Goal: Task Accomplishment & Management: Manage account settings

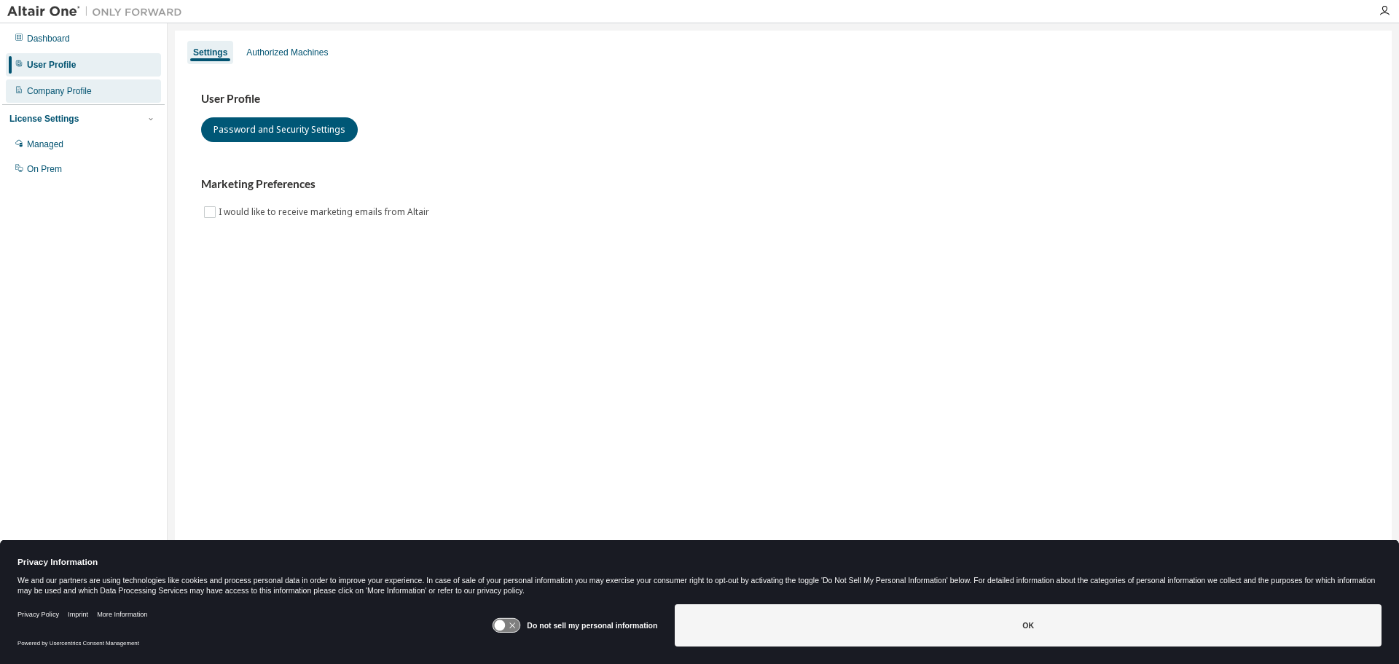
click at [71, 84] on div "Company Profile" at bounding box center [83, 90] width 155 height 23
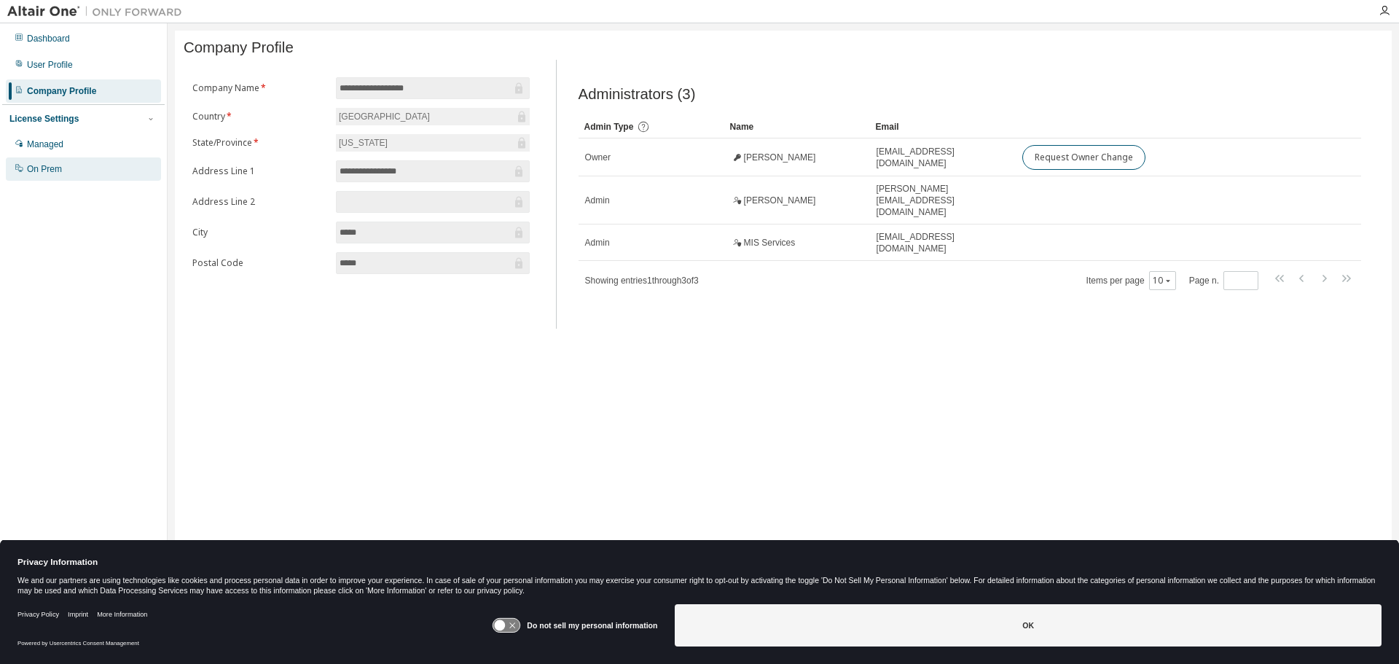
click at [58, 172] on div "On Prem" at bounding box center [44, 169] width 35 height 12
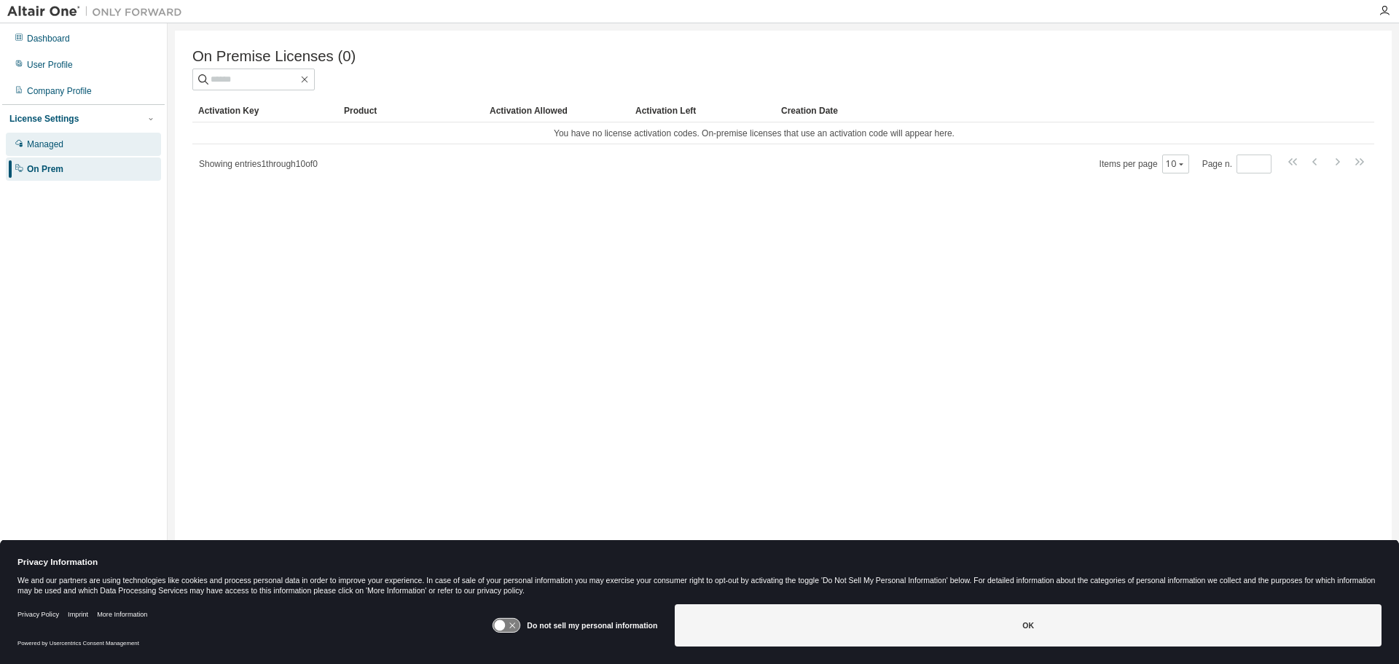
click at [46, 143] on div "Managed" at bounding box center [45, 144] width 36 height 12
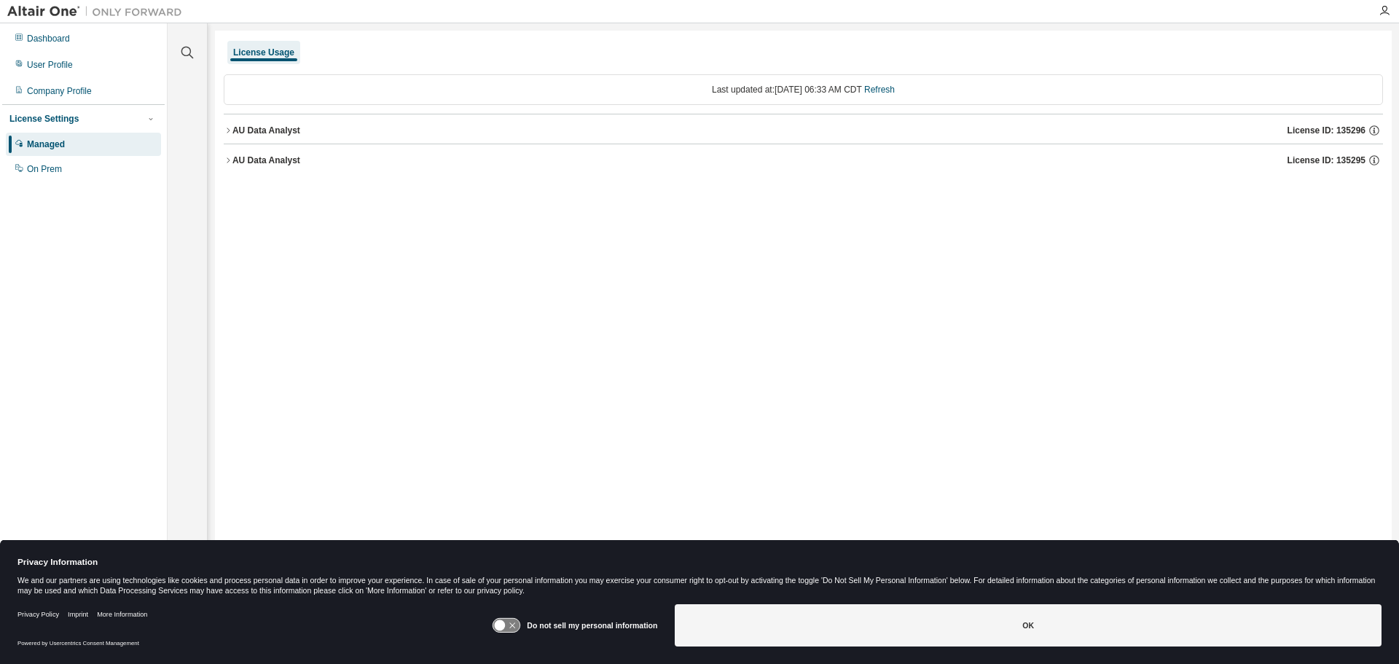
click at [227, 160] on icon "button" at bounding box center [228, 160] width 9 height 9
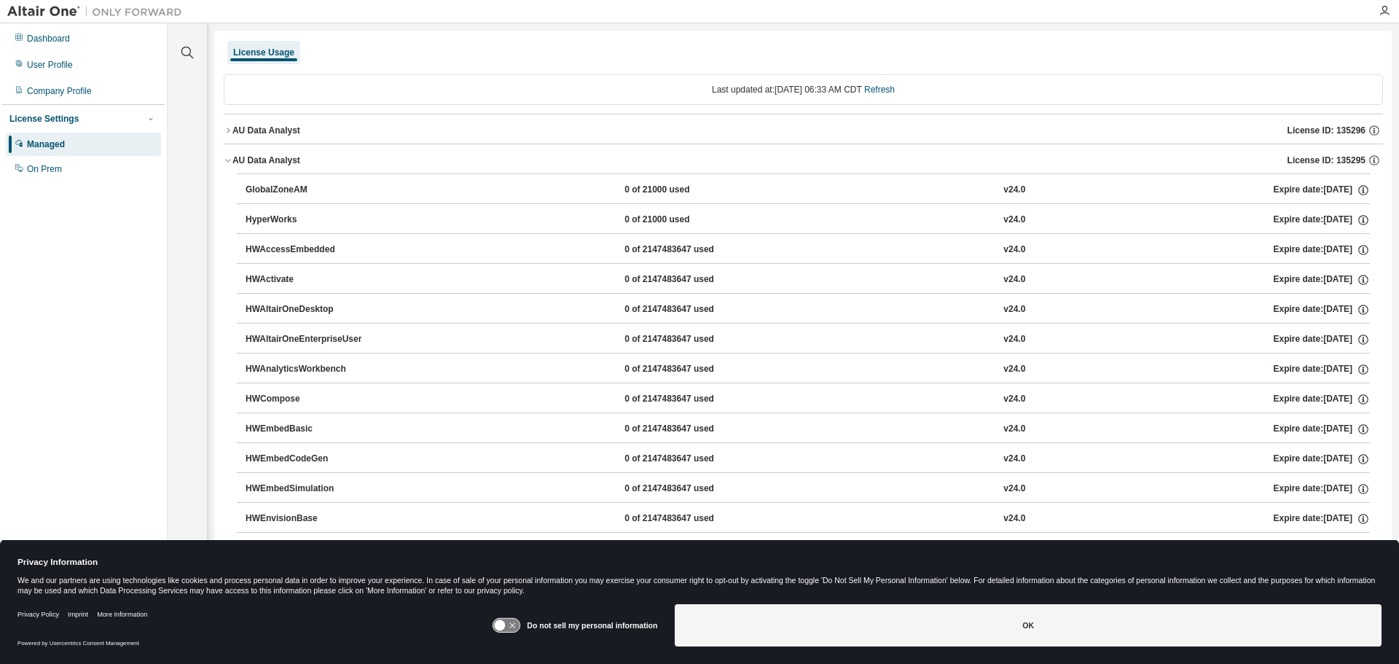
click at [227, 160] on icon "button" at bounding box center [228, 160] width 9 height 9
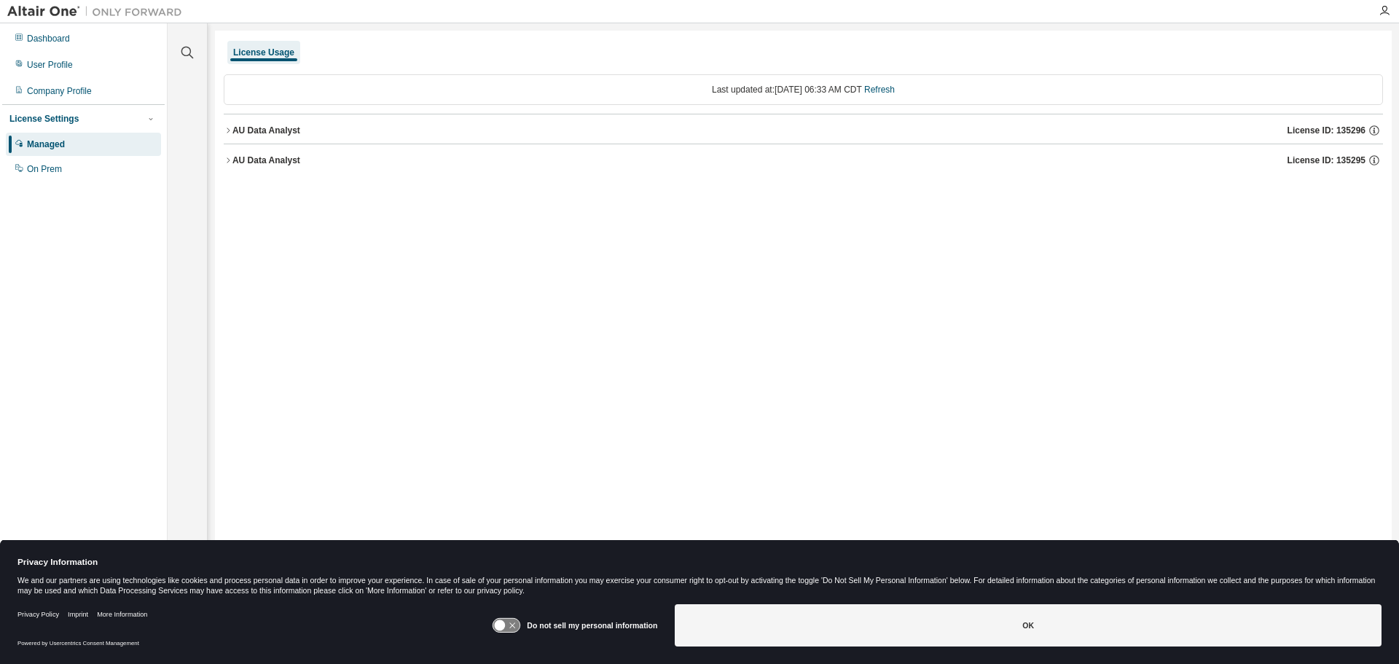
click at [231, 129] on icon "button" at bounding box center [228, 130] width 9 height 9
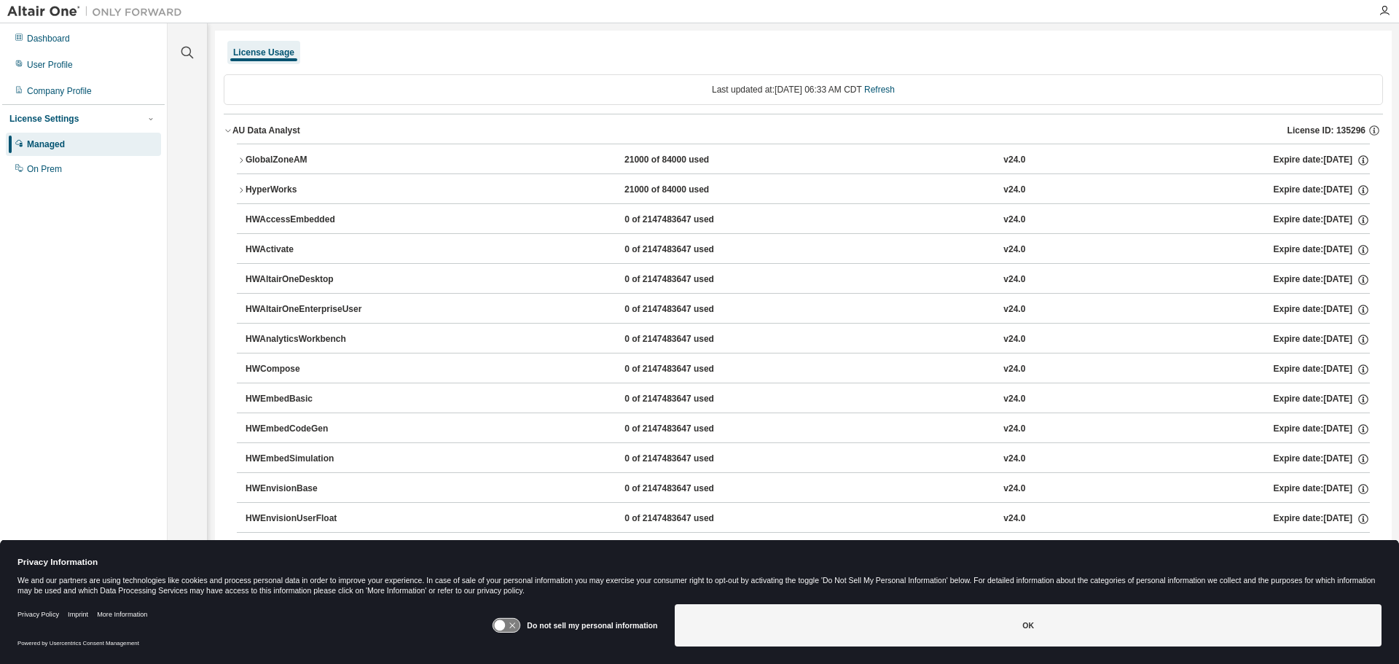
click at [231, 129] on icon "button" at bounding box center [228, 130] width 9 height 9
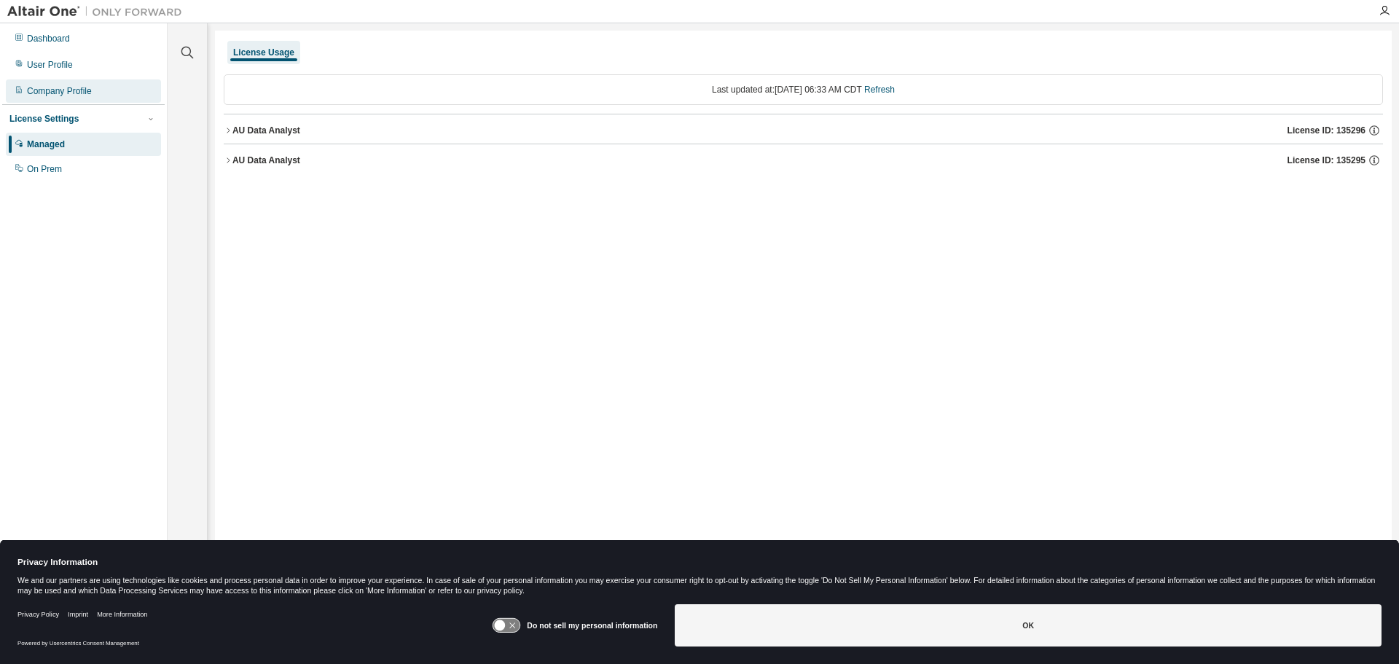
click at [45, 98] on div "Company Profile" at bounding box center [83, 90] width 155 height 23
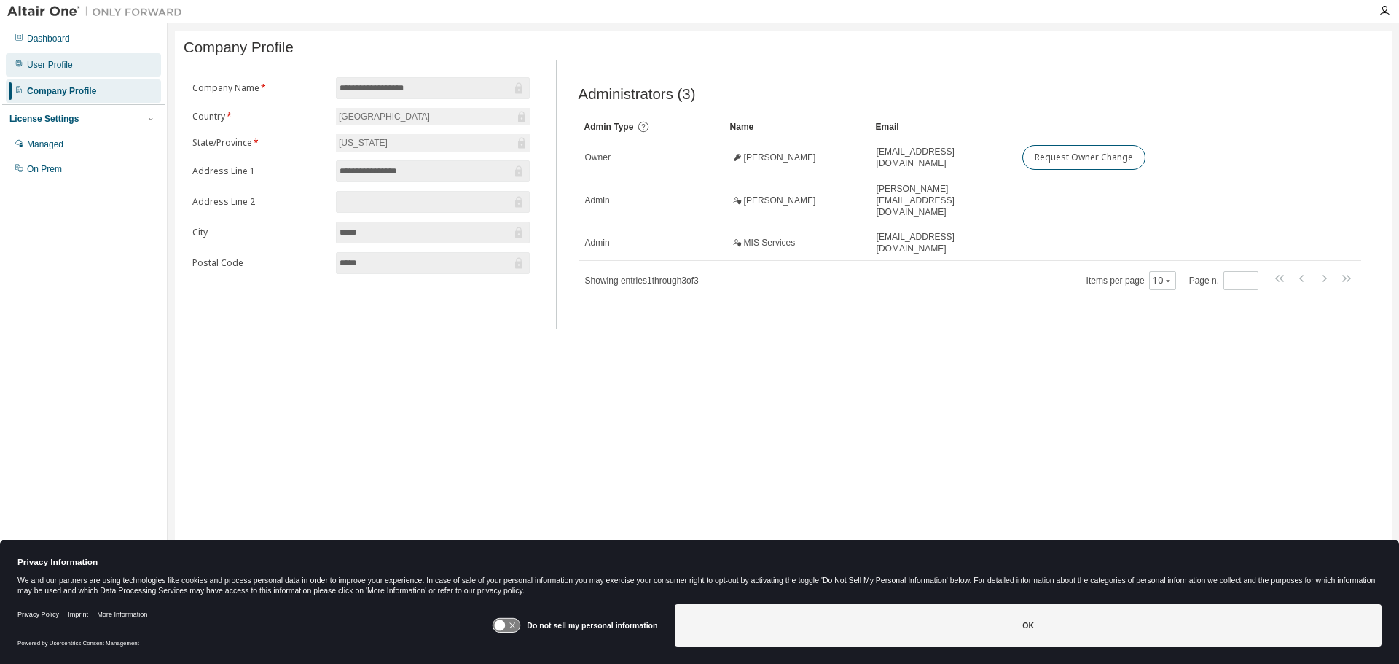
click at [48, 64] on div "User Profile" at bounding box center [50, 65] width 46 height 12
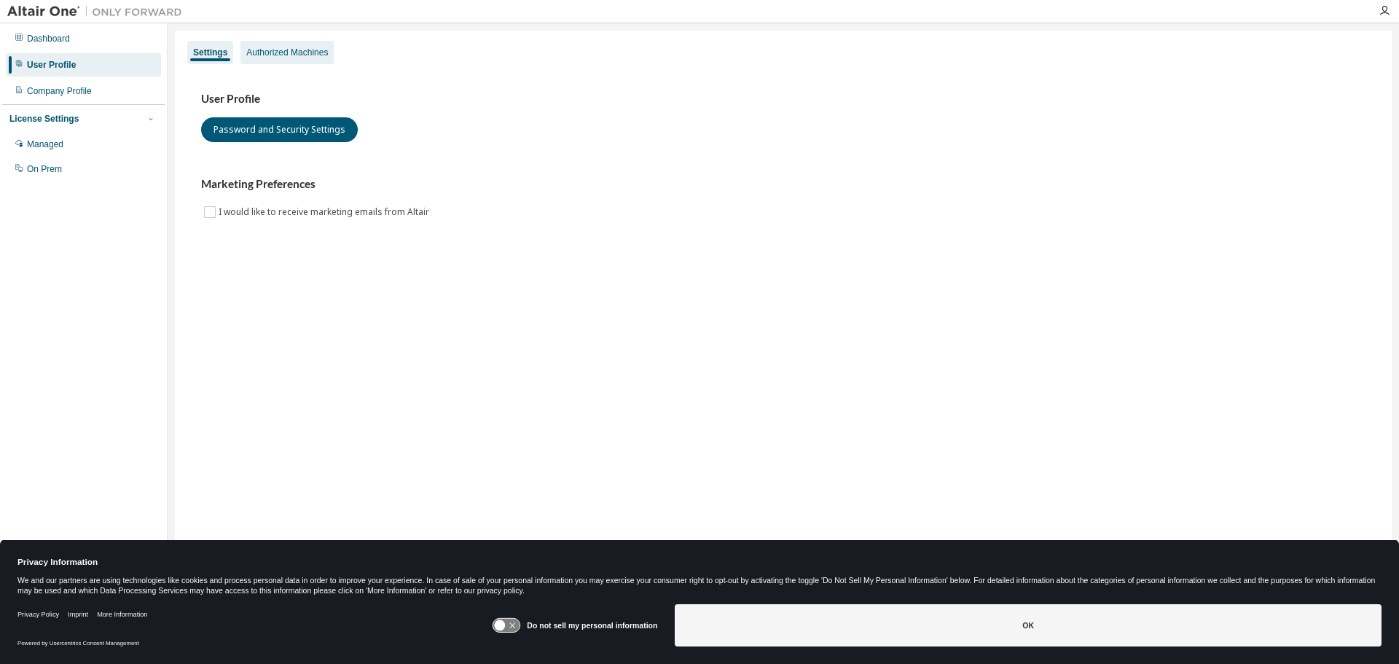
click at [278, 63] on div "Authorized Machines" at bounding box center [286, 52] width 93 height 23
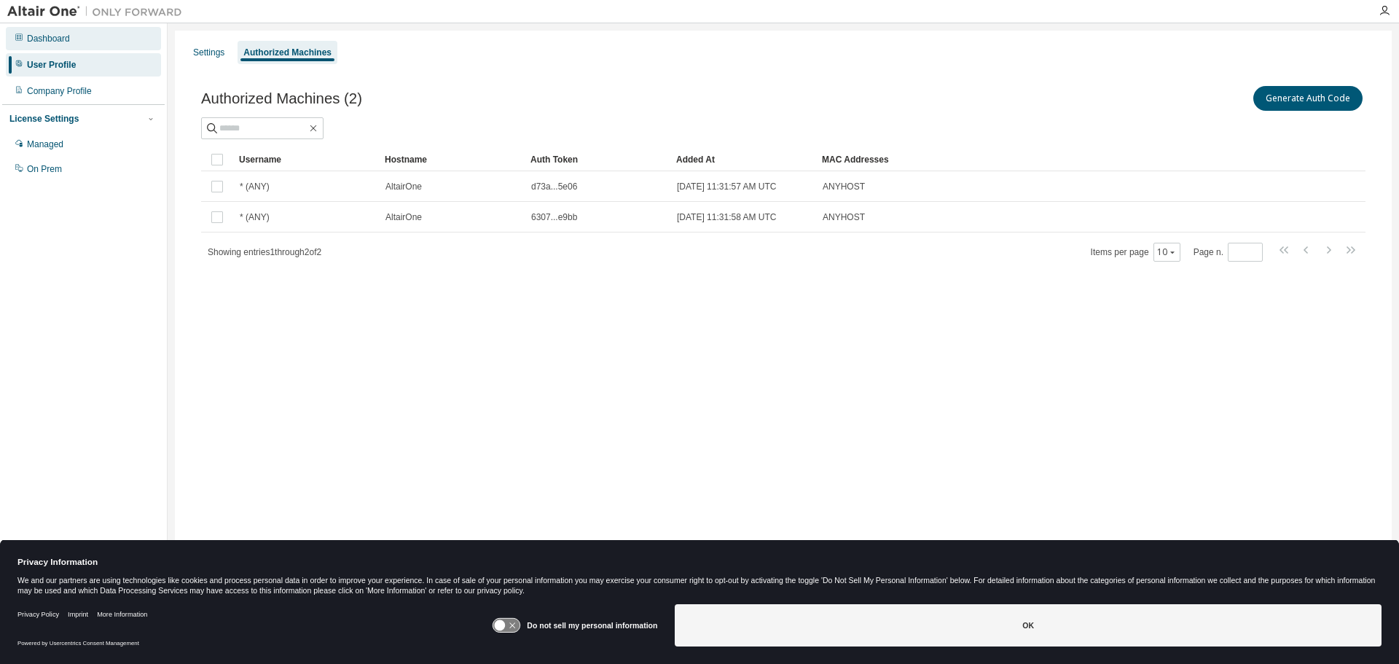
click at [44, 41] on div "Dashboard" at bounding box center [48, 39] width 43 height 12
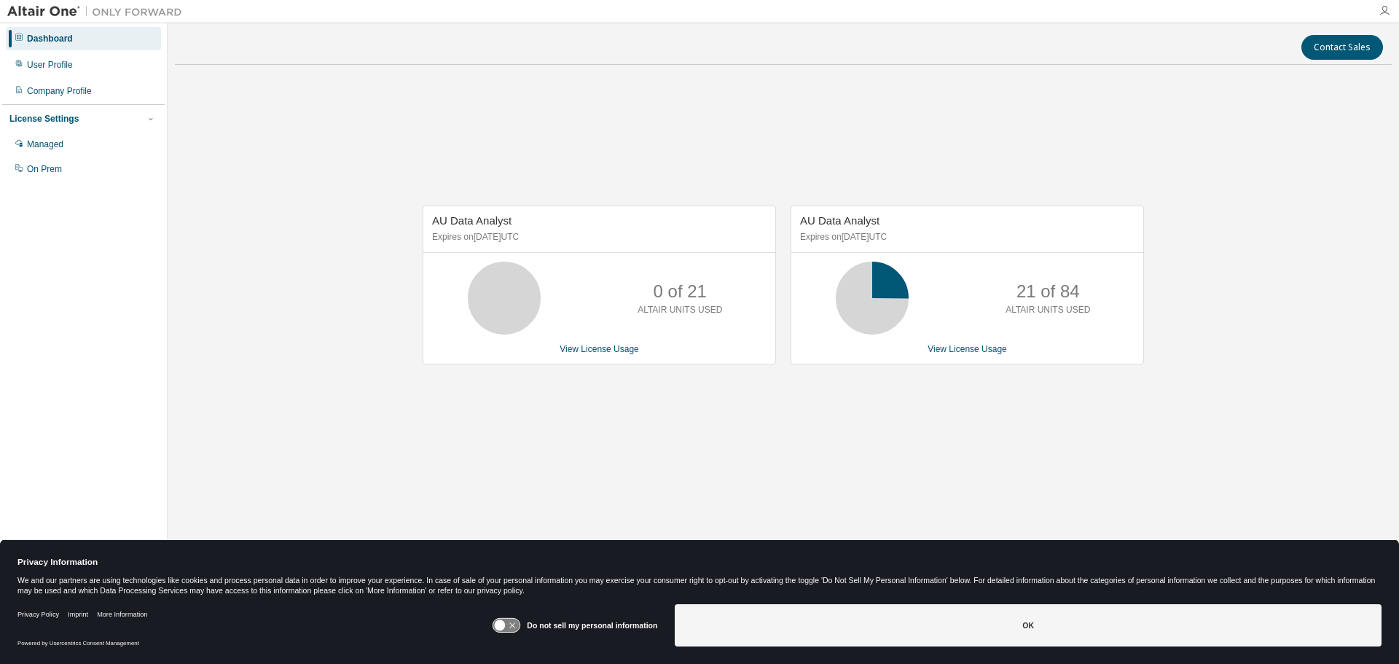
click at [1389, 10] on icon "button" at bounding box center [1385, 11] width 12 height 12
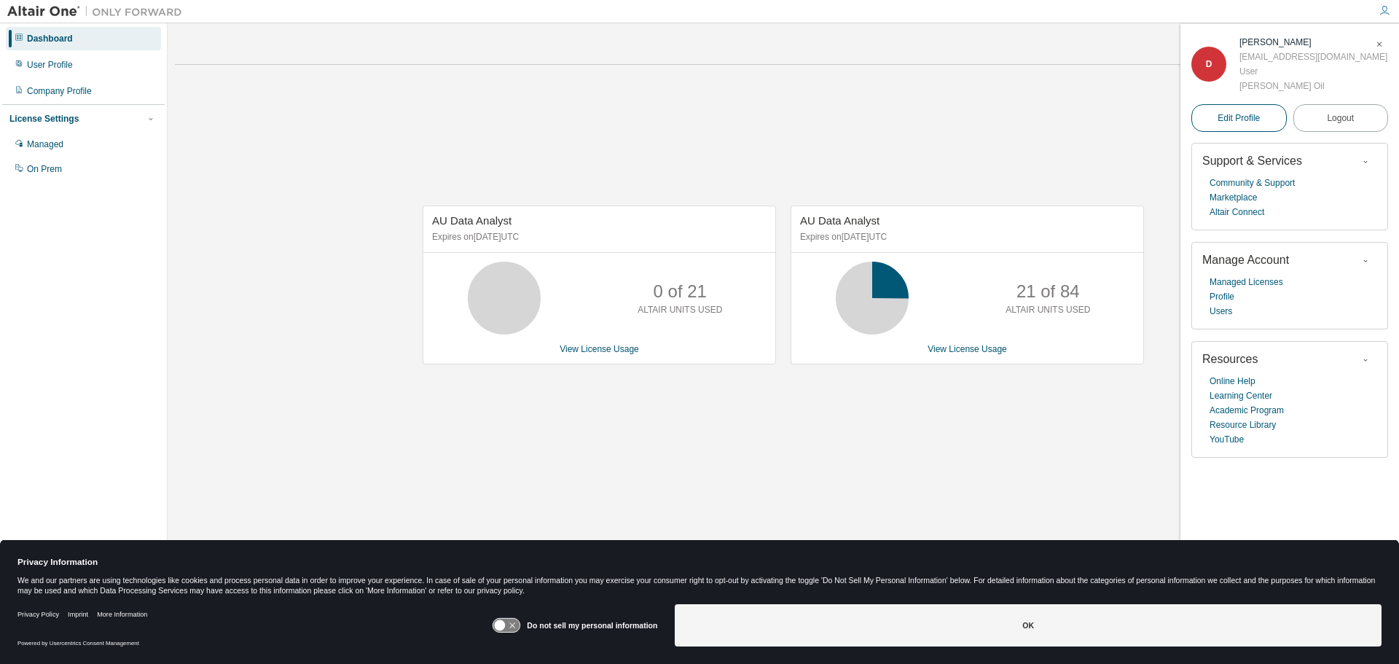
click at [1254, 112] on span "Edit Profile" at bounding box center [1239, 118] width 42 height 12
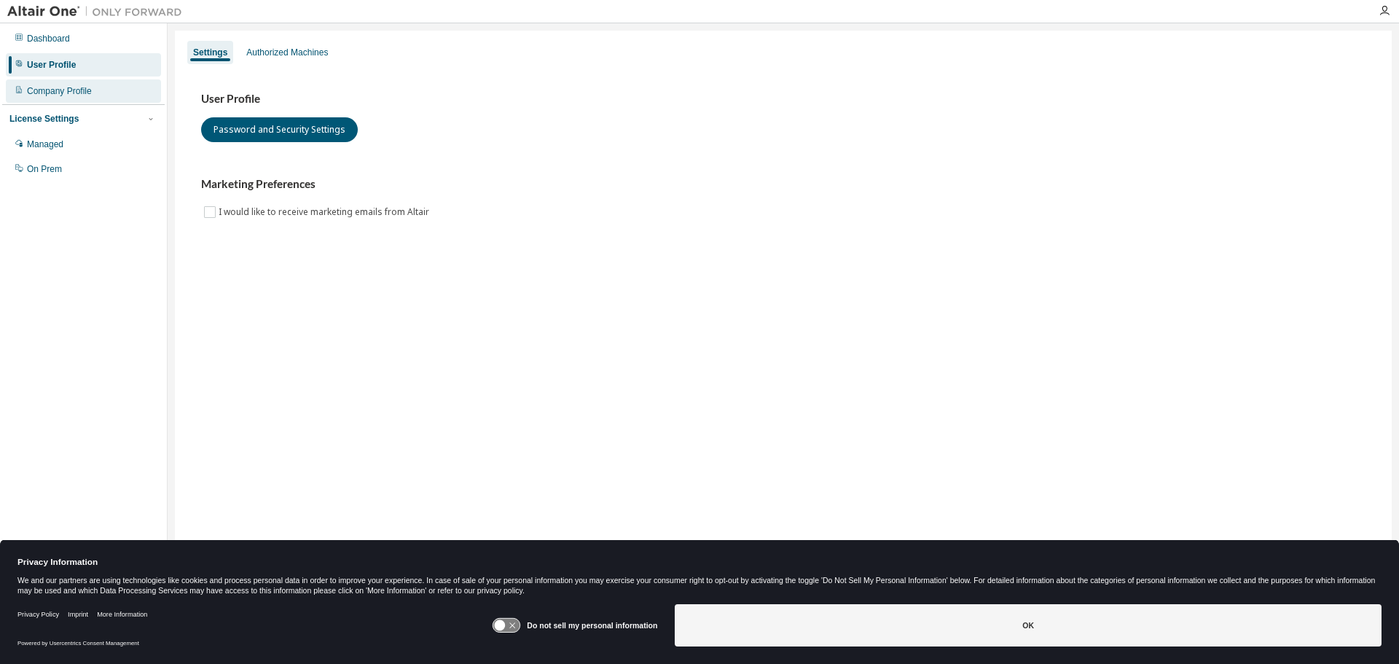
click at [75, 95] on div "Company Profile" at bounding box center [59, 91] width 65 height 12
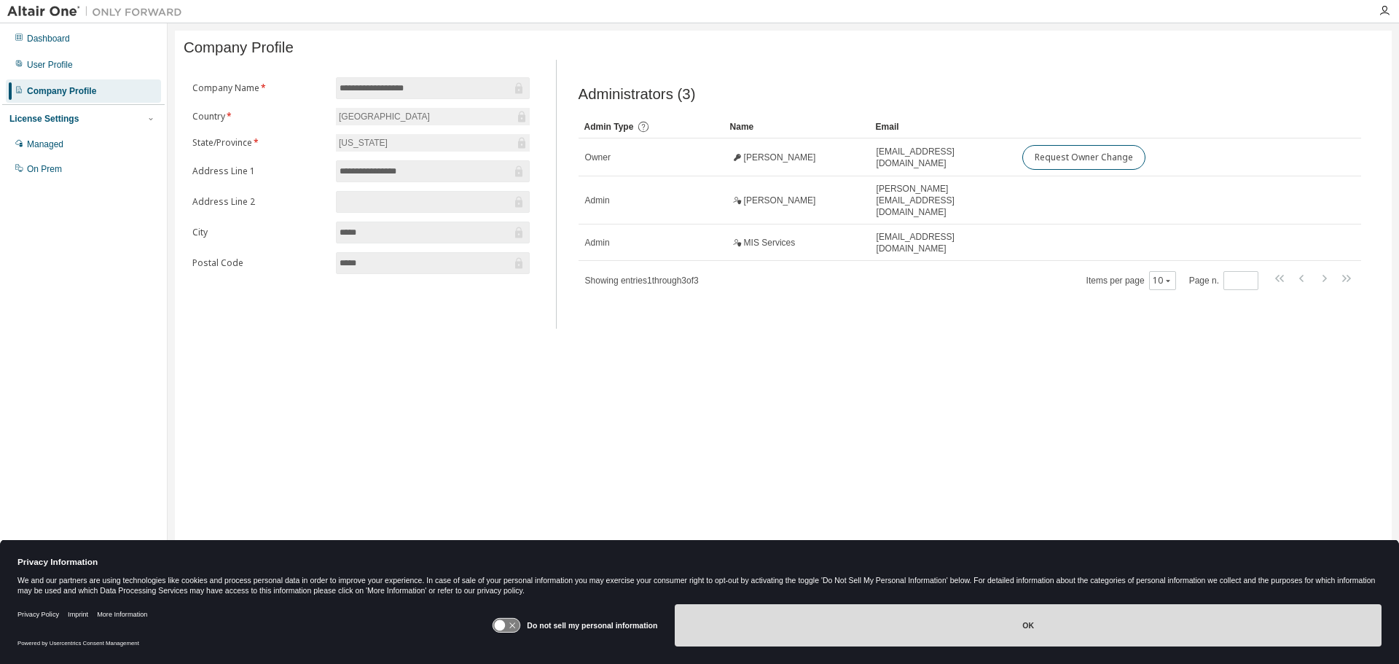
click at [896, 635] on button "OK" at bounding box center [1028, 625] width 707 height 42
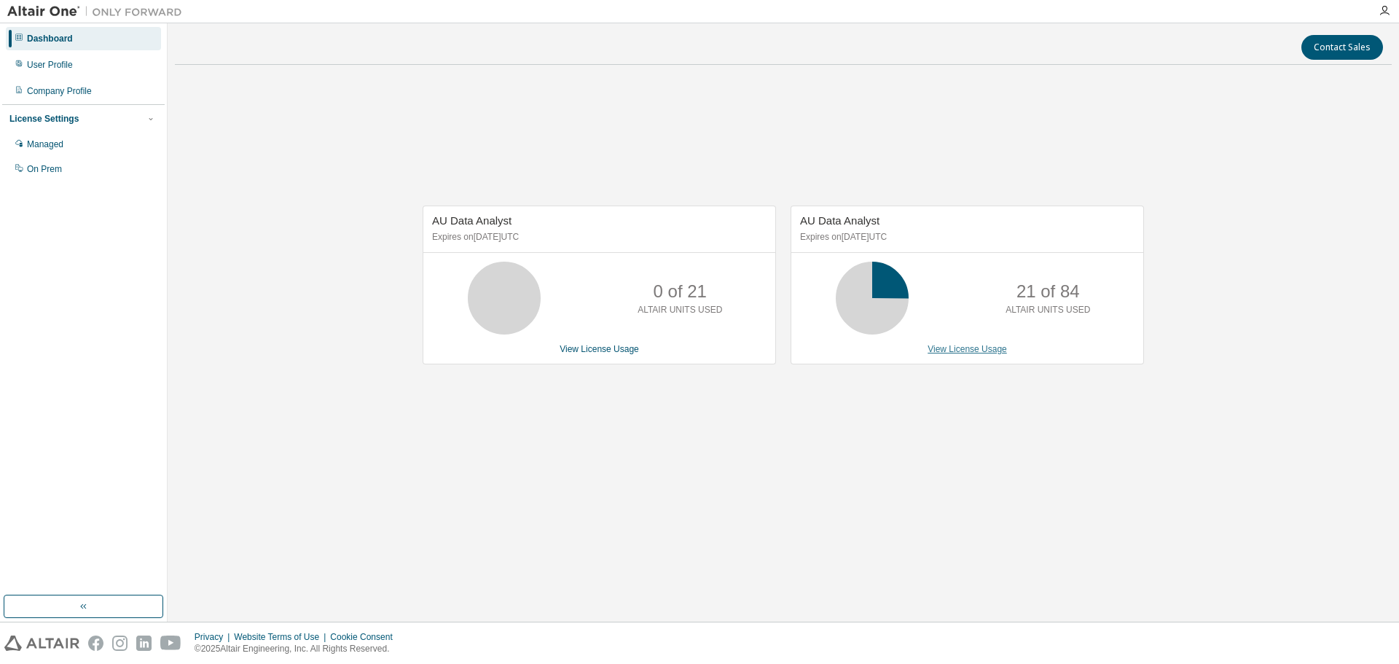
click at [965, 348] on link "View License Usage" at bounding box center [967, 349] width 79 height 10
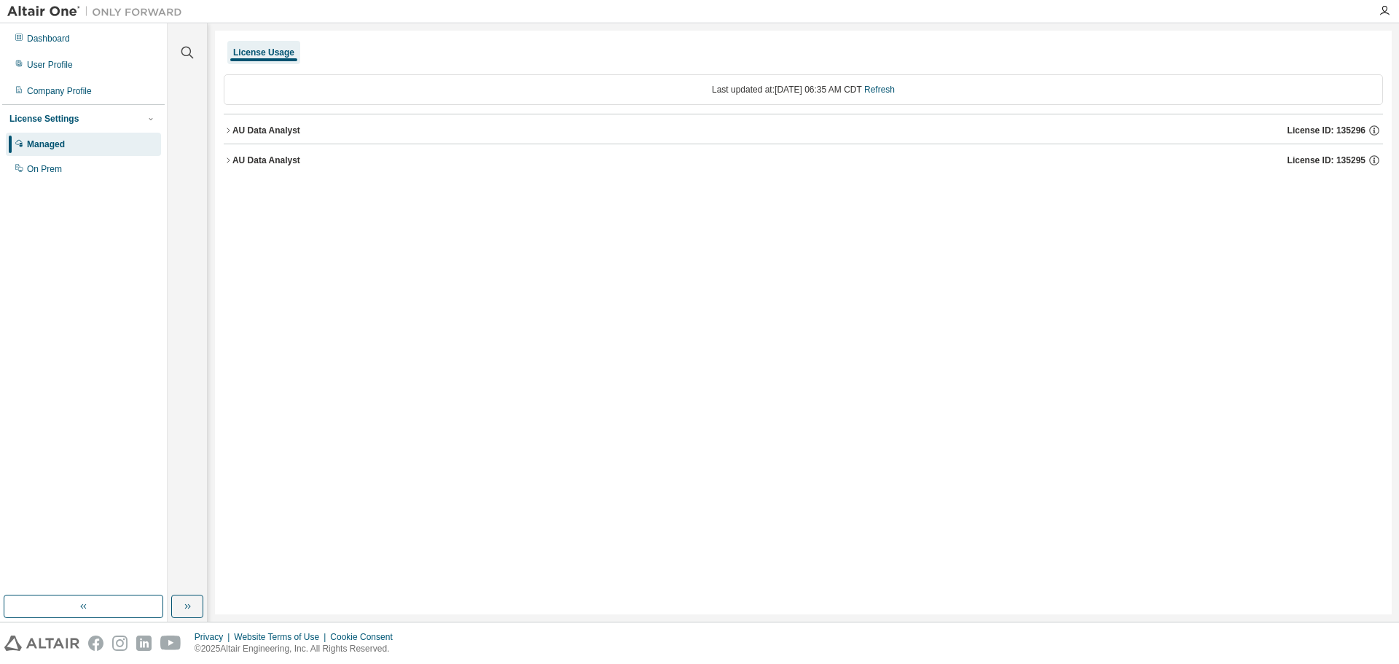
click at [226, 162] on icon "button" at bounding box center [228, 160] width 9 height 9
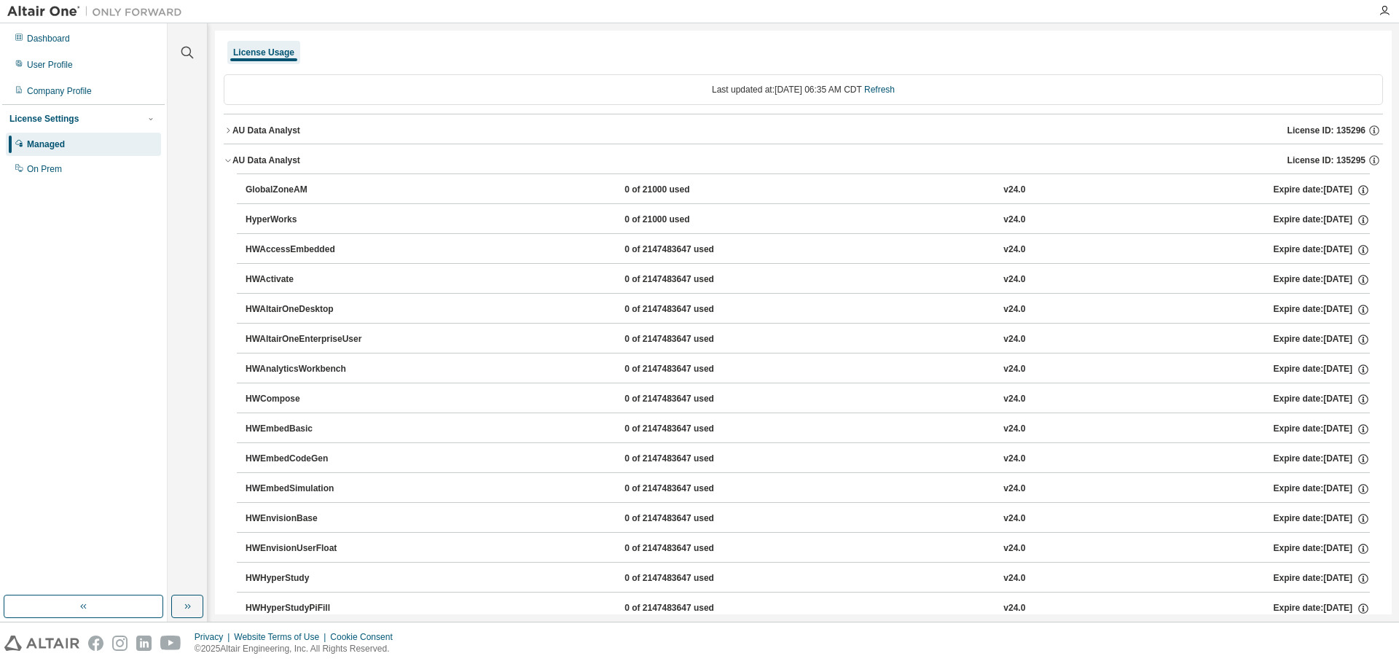
click at [226, 162] on icon "button" at bounding box center [228, 160] width 9 height 9
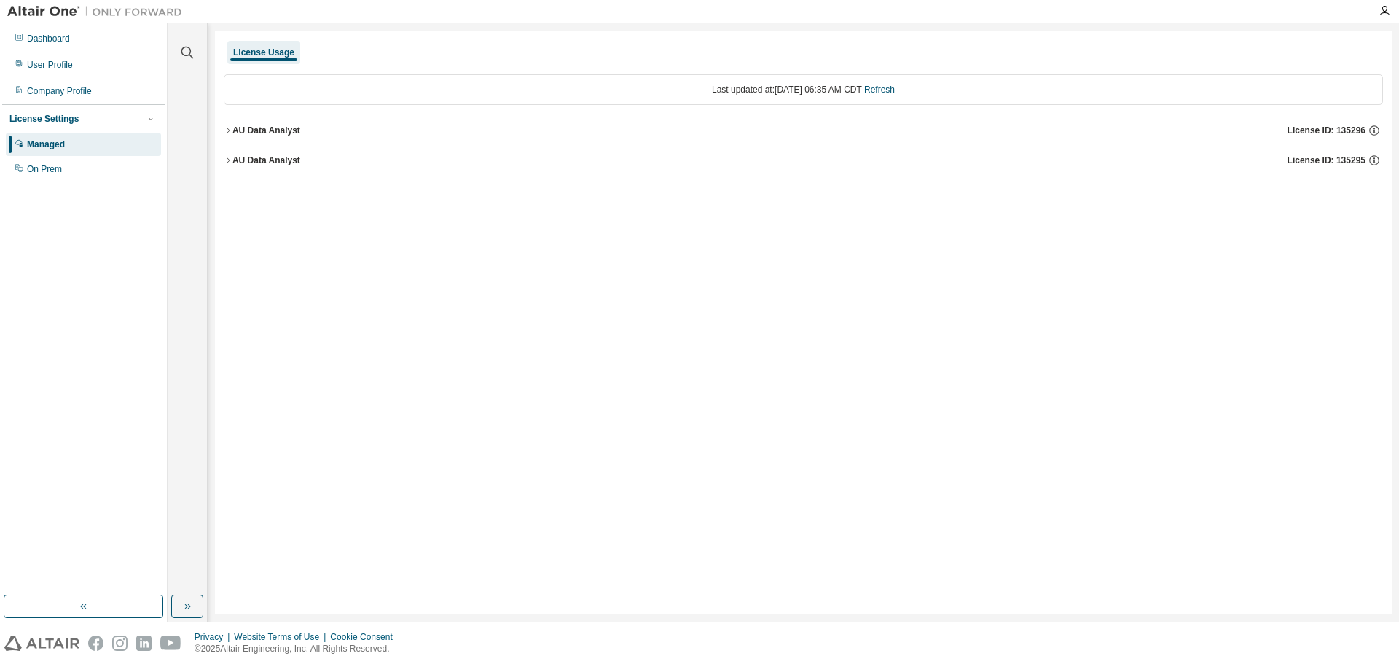
click at [231, 134] on icon "button" at bounding box center [228, 130] width 9 height 9
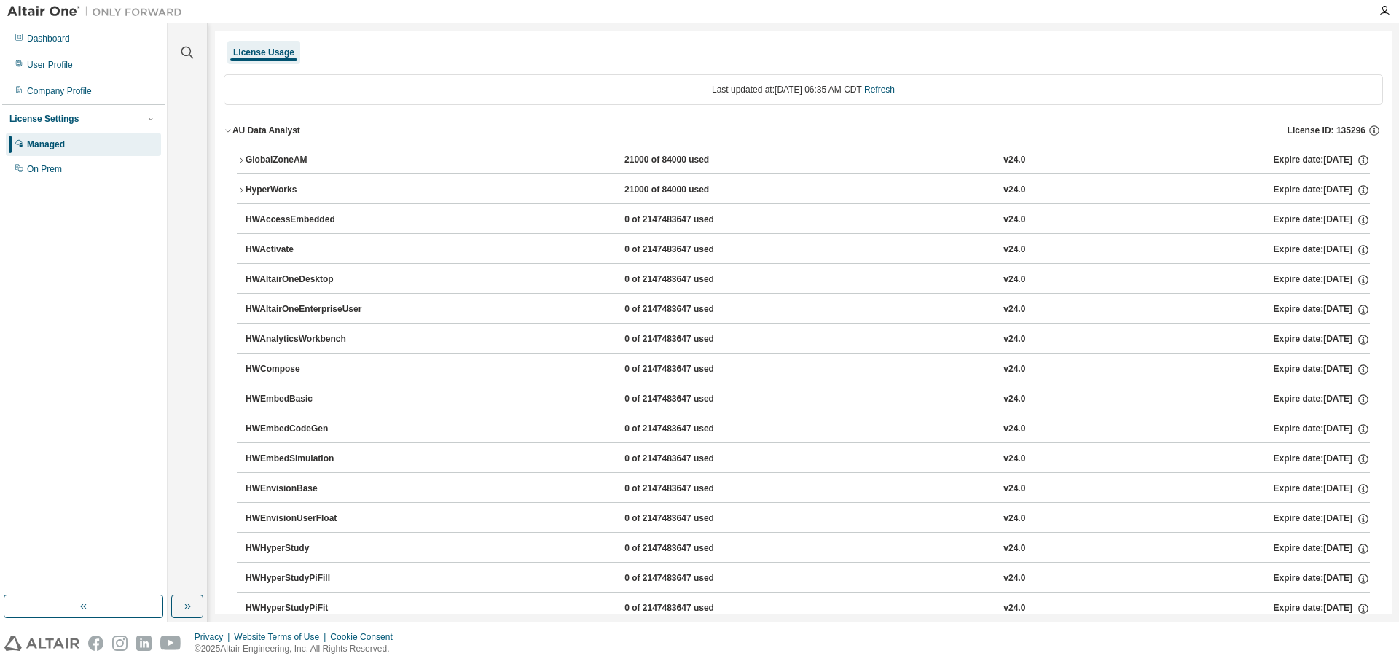
click at [231, 134] on icon "button" at bounding box center [228, 130] width 9 height 9
